Goal: Transaction & Acquisition: Purchase product/service

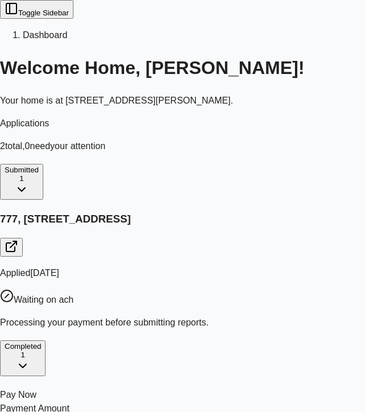
scroll to position [85, 0]
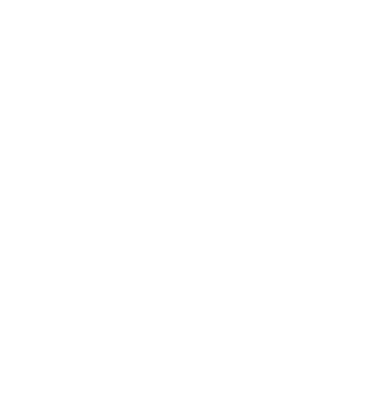
scroll to position [85, 0]
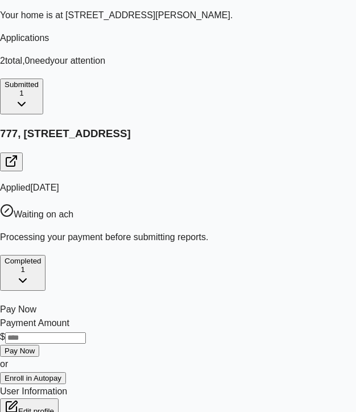
click at [86, 332] on input "Payment Amount" at bounding box center [45, 337] width 81 height 11
type input "*"
click at [39, 345] on button "Pay Now" at bounding box center [19, 351] width 39 height 12
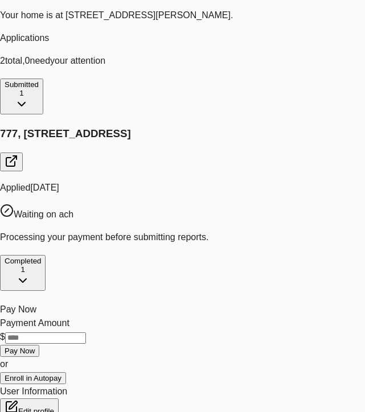
scroll to position [0, 0]
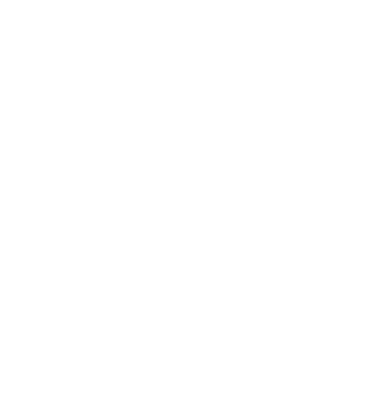
scroll to position [85, 0]
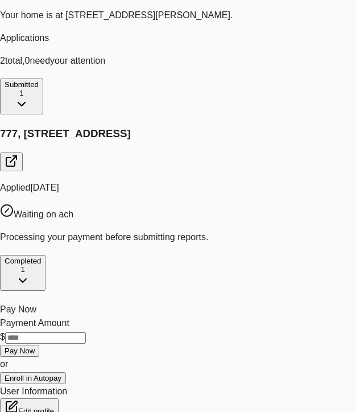
click at [86, 332] on input "Payment Amount" at bounding box center [45, 337] width 81 height 11
type input "*"
click at [39, 345] on button "Pay Now" at bounding box center [19, 351] width 39 height 12
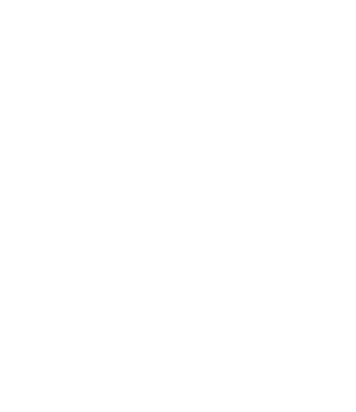
scroll to position [85, 0]
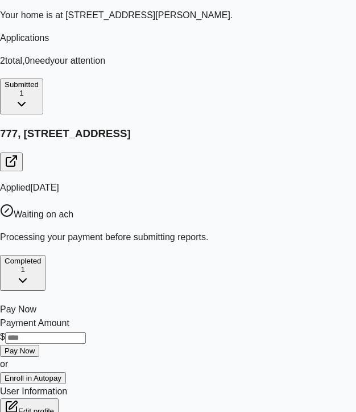
click at [86, 332] on input "Payment Amount" at bounding box center [45, 337] width 81 height 11
type input "*"
click at [39, 345] on button "Pay Now" at bounding box center [19, 351] width 39 height 12
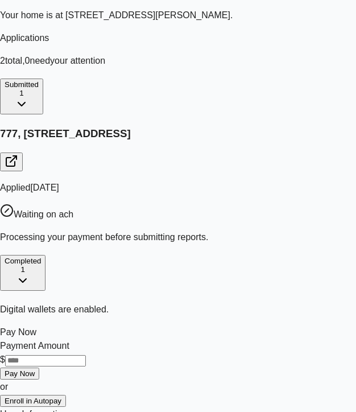
click at [39, 367] on button "Pay Now" at bounding box center [19, 373] width 39 height 12
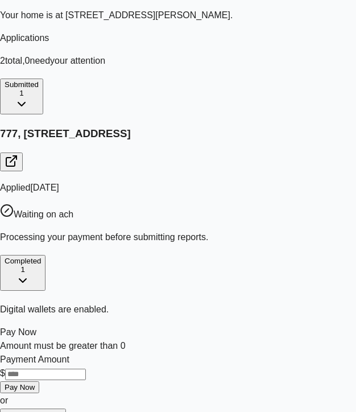
click at [86, 369] on input "Payment Amount" at bounding box center [45, 374] width 81 height 11
type input "*"
click at [39, 381] on button "Pay Now" at bounding box center [19, 387] width 39 height 12
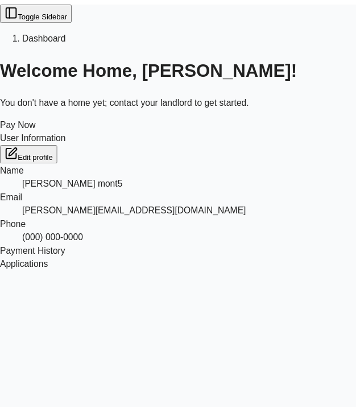
scroll to position [85, 0]
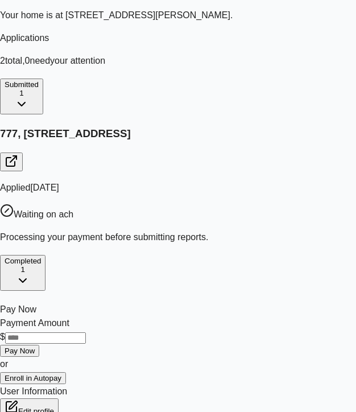
click at [86, 332] on input "Payment Amount" at bounding box center [45, 337] width 81 height 11
type input "*"
click at [39, 345] on button "Pay Now" at bounding box center [19, 351] width 39 height 12
